Goal: Task Accomplishment & Management: Manage account settings

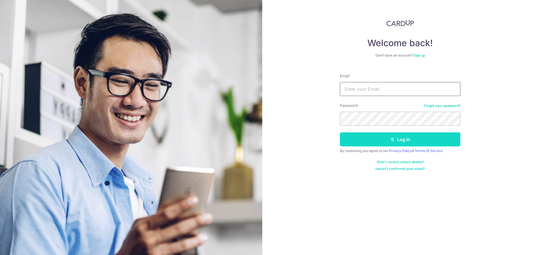
type input "[EMAIL_ADDRESS][DOMAIN_NAME]"
click at [396, 140] on button "Log in" at bounding box center [400, 140] width 121 height 14
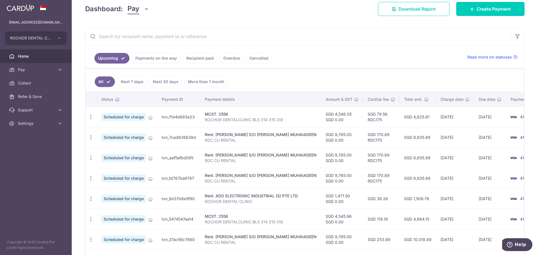
scroll to position [28, 0]
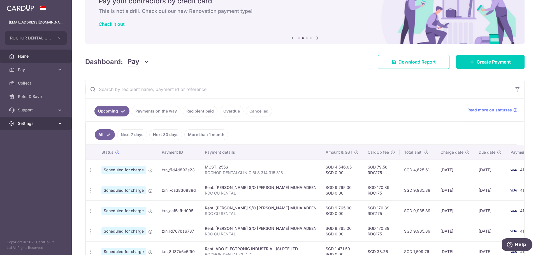
click at [60, 123] on icon at bounding box center [60, 124] width 6 height 6
click at [23, 149] on span "Logout" at bounding box center [36, 151] width 37 height 6
